Goal: Task Accomplishment & Management: Use online tool/utility

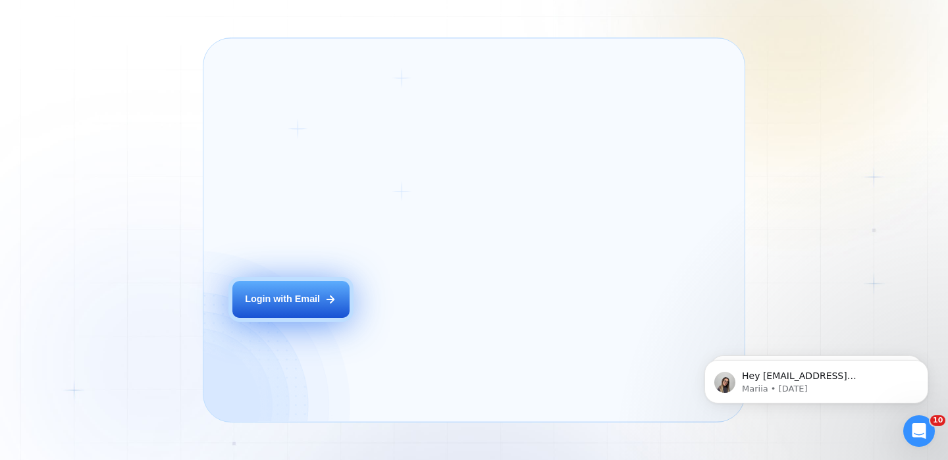
click at [428, 318] on div "Login ‍ Welcome to GigRadar. AI Business Manager for Agencies Login with Email" at bounding box center [333, 230] width 231 height 355
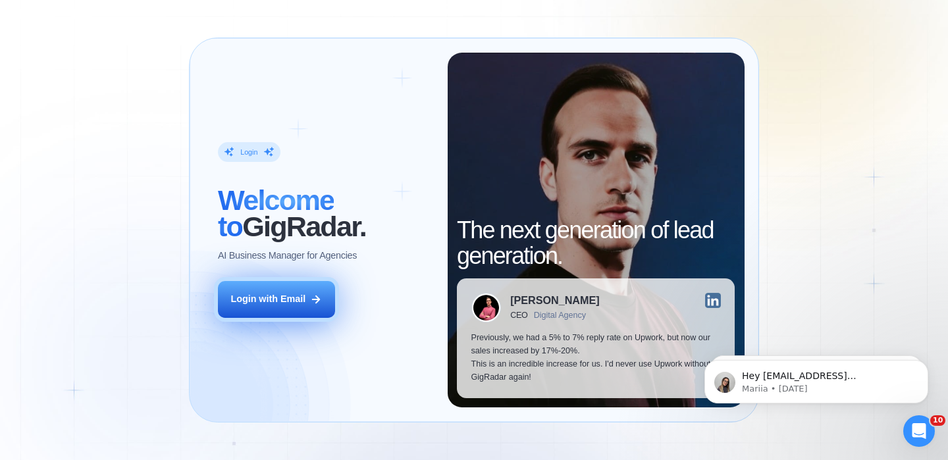
click at [309, 305] on button "Login with Email" at bounding box center [276, 299] width 117 height 37
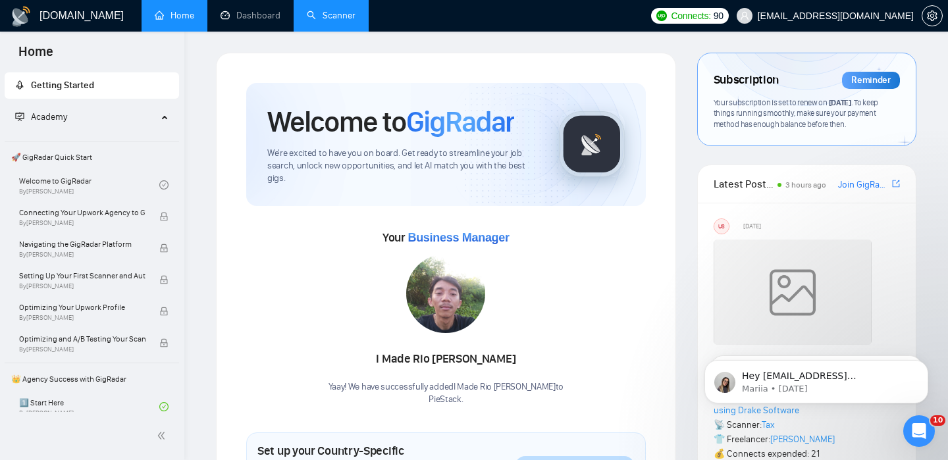
click at [332, 20] on link "Scanner" at bounding box center [331, 15] width 49 height 11
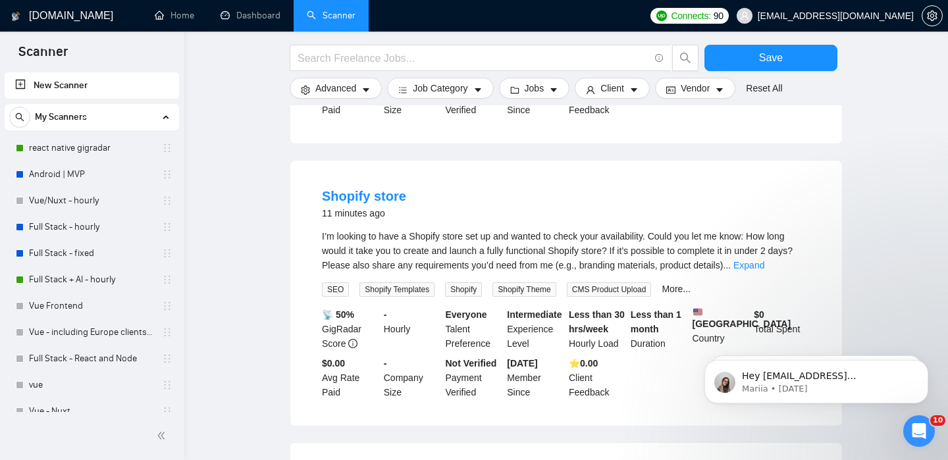
scroll to position [399, 0]
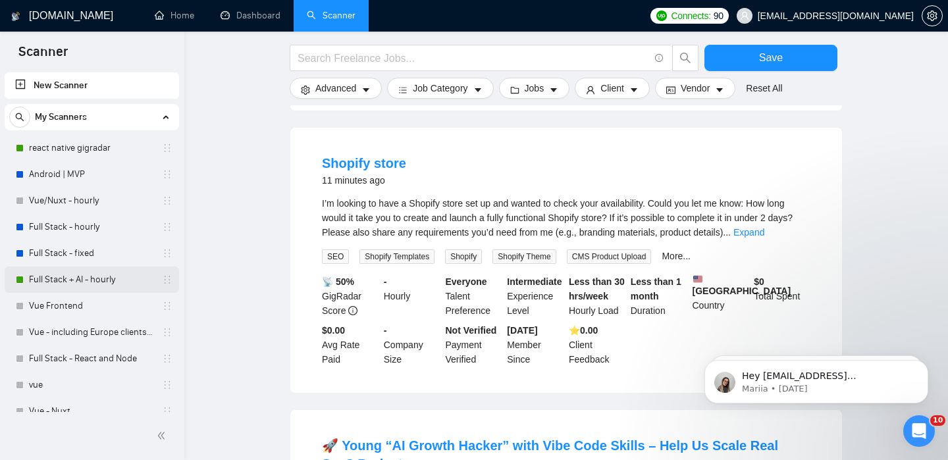
click at [118, 288] on link "Full Stack + AI - hourly" at bounding box center [91, 280] width 125 height 26
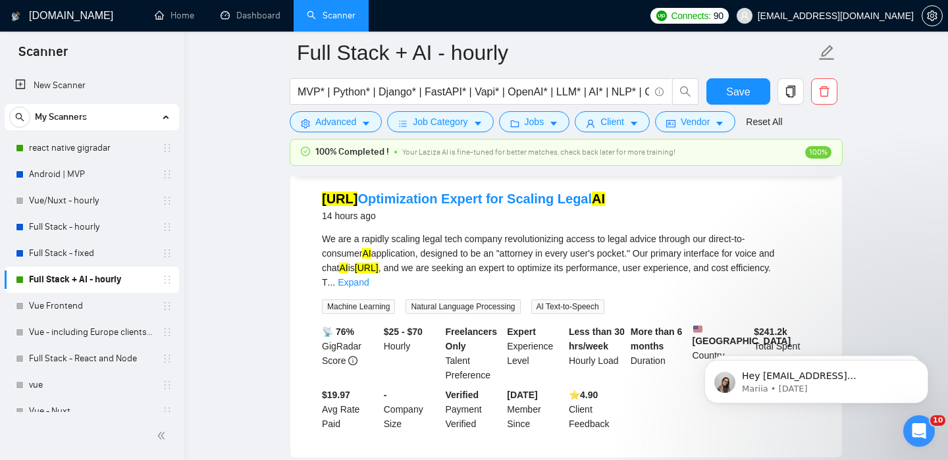
scroll to position [442, 0]
click at [426, 195] on link "Vapi.ai Optimization Expert for Scaling Legal AI" at bounding box center [463, 197] width 283 height 14
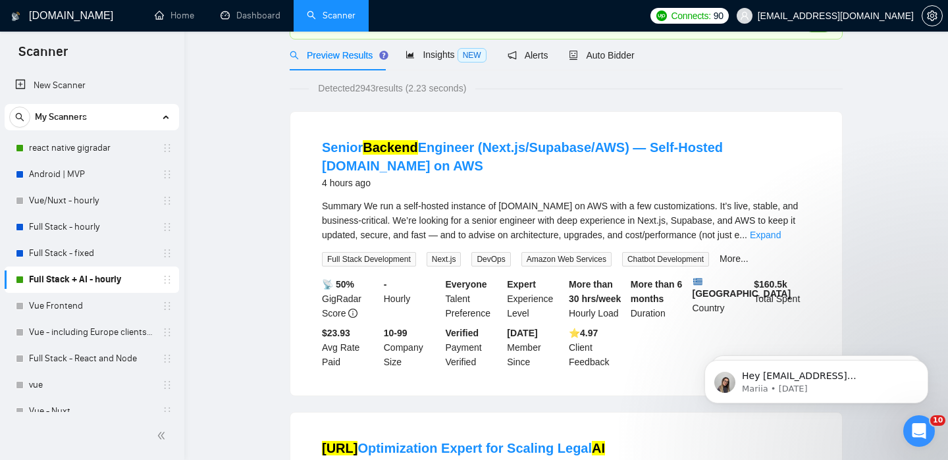
scroll to position [0, 0]
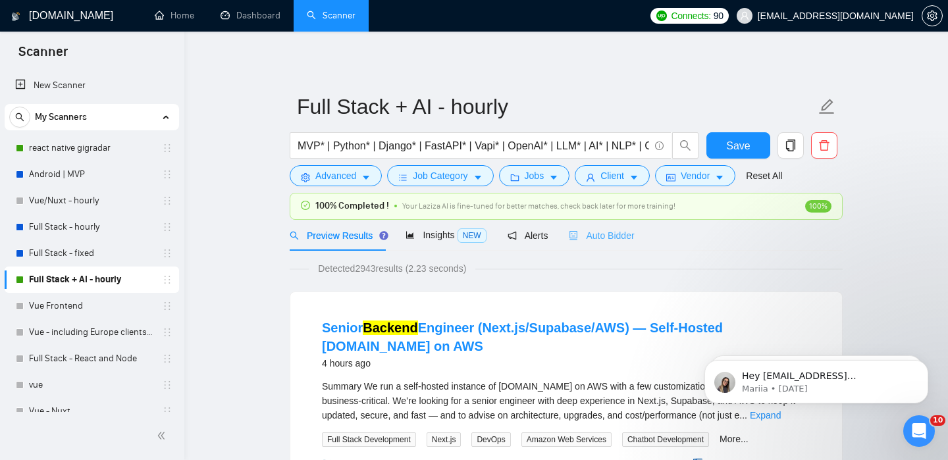
click at [601, 243] on div "Auto Bidder" at bounding box center [601, 235] width 65 height 31
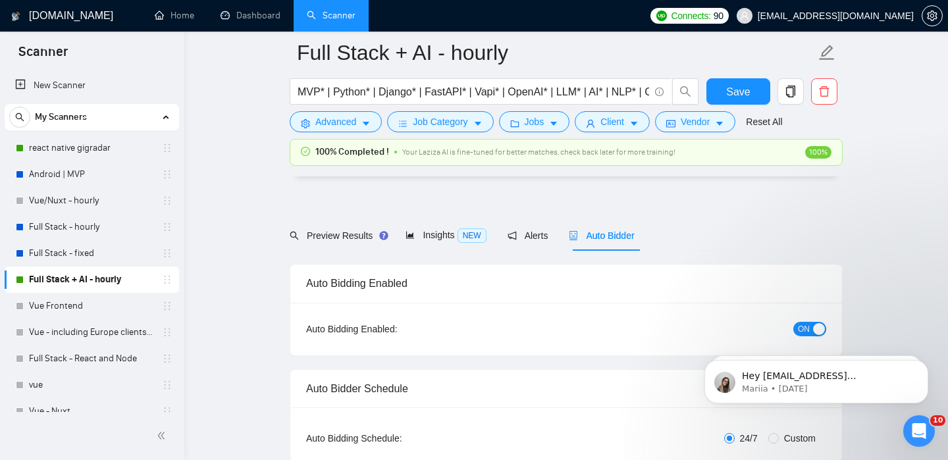
scroll to position [1562, 0]
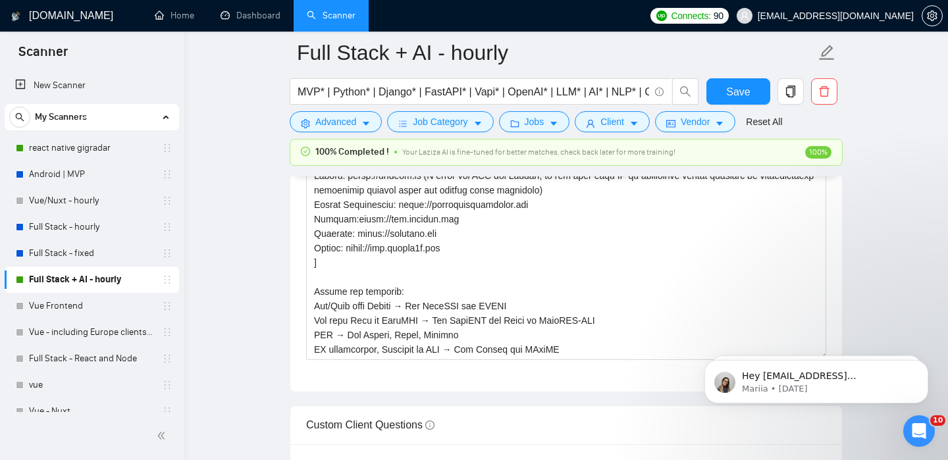
checkbox input "true"
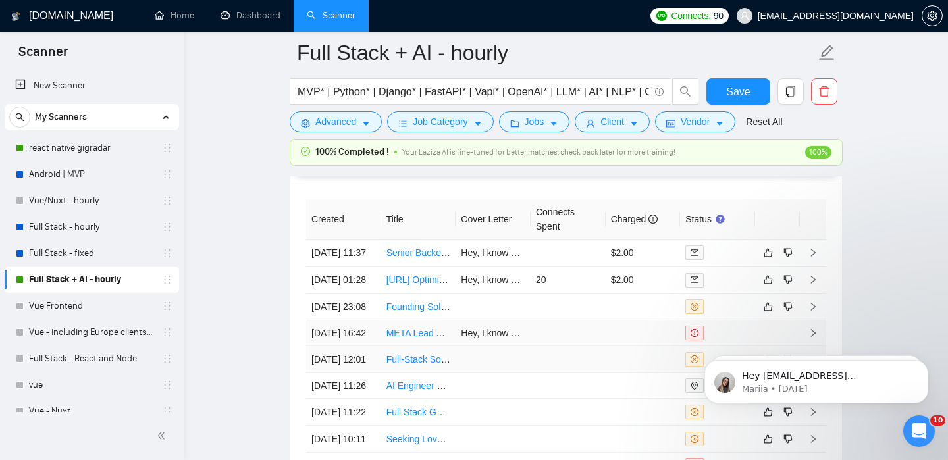
scroll to position [3504, 0]
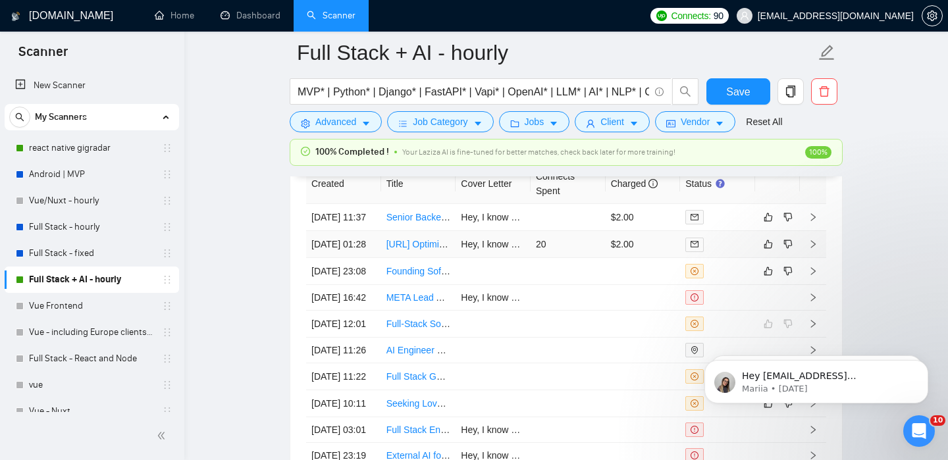
click at [813, 249] on icon "right" at bounding box center [812, 244] width 9 height 9
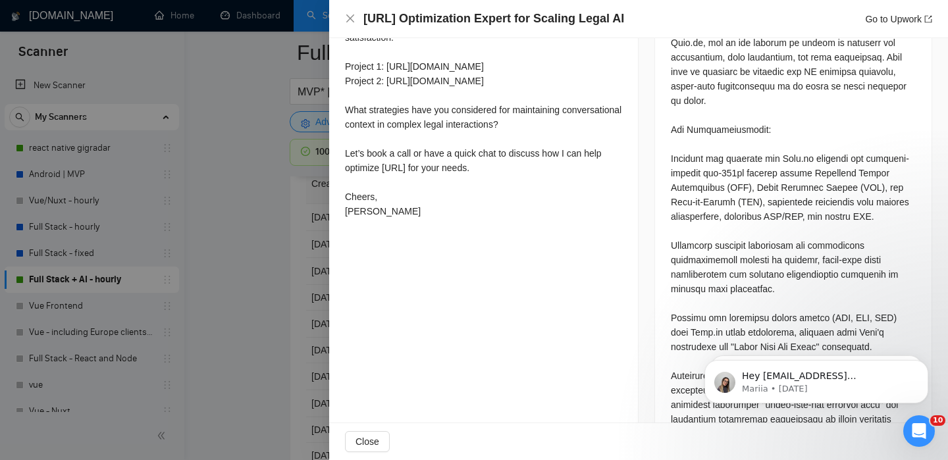
scroll to position [820, 0]
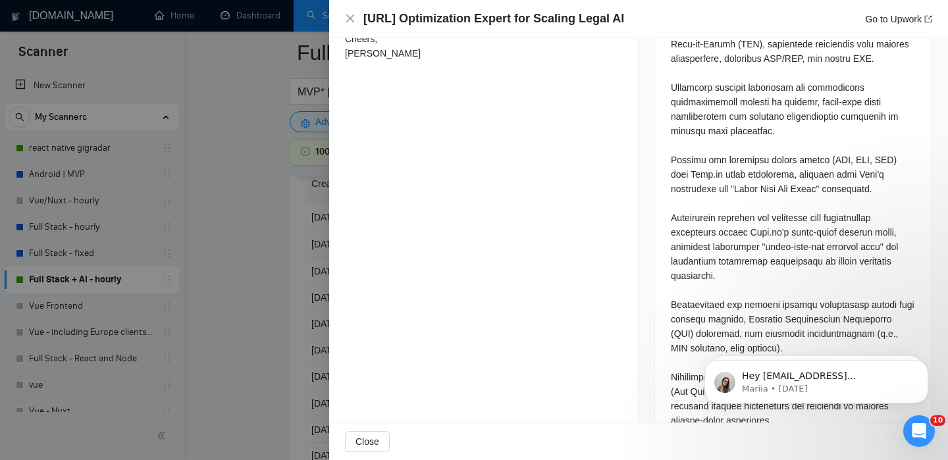
click at [311, 343] on div at bounding box center [474, 230] width 948 height 460
